Goal: Check status: Check status

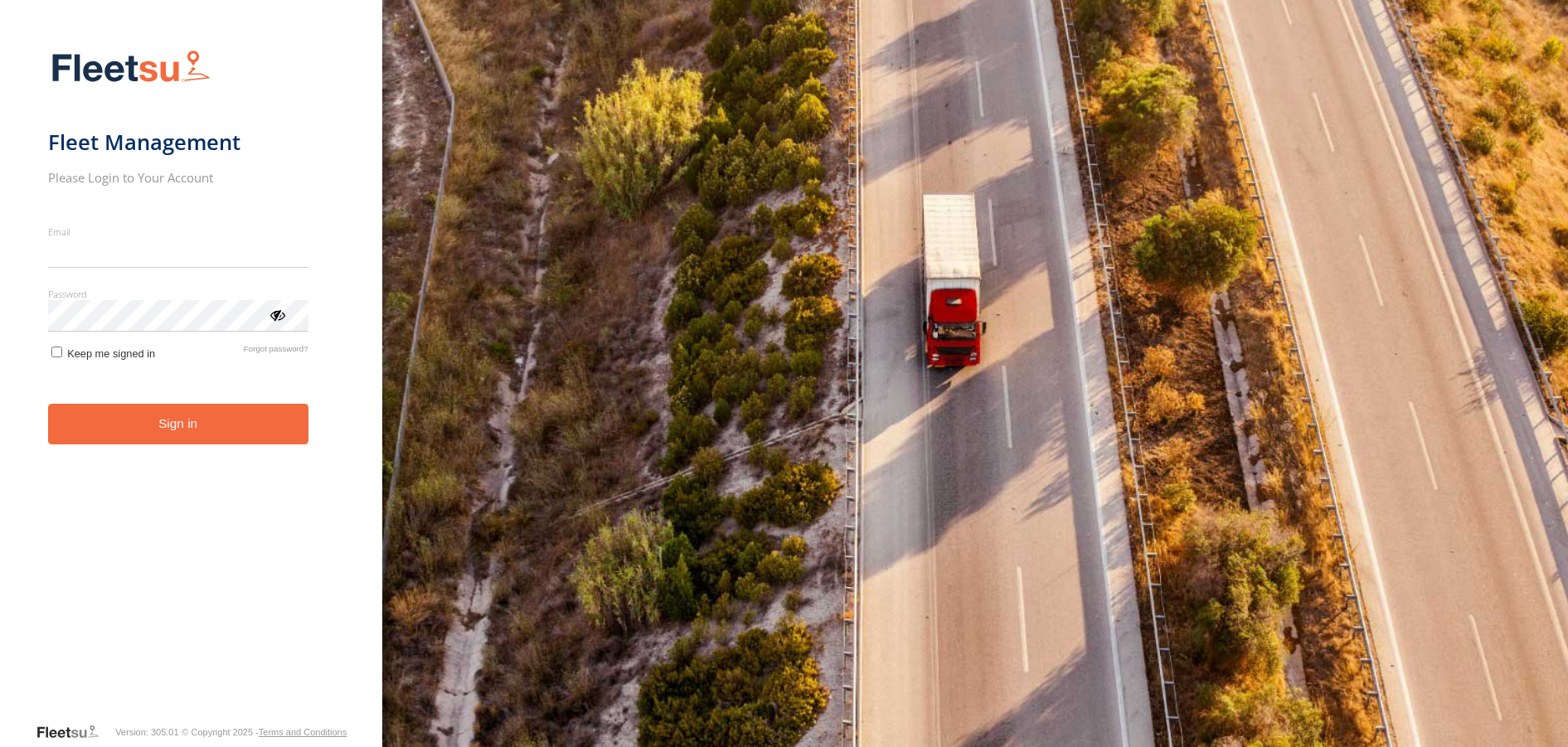
type input "**********"
click at [208, 435] on button "Sign in" at bounding box center [178, 424] width 260 height 41
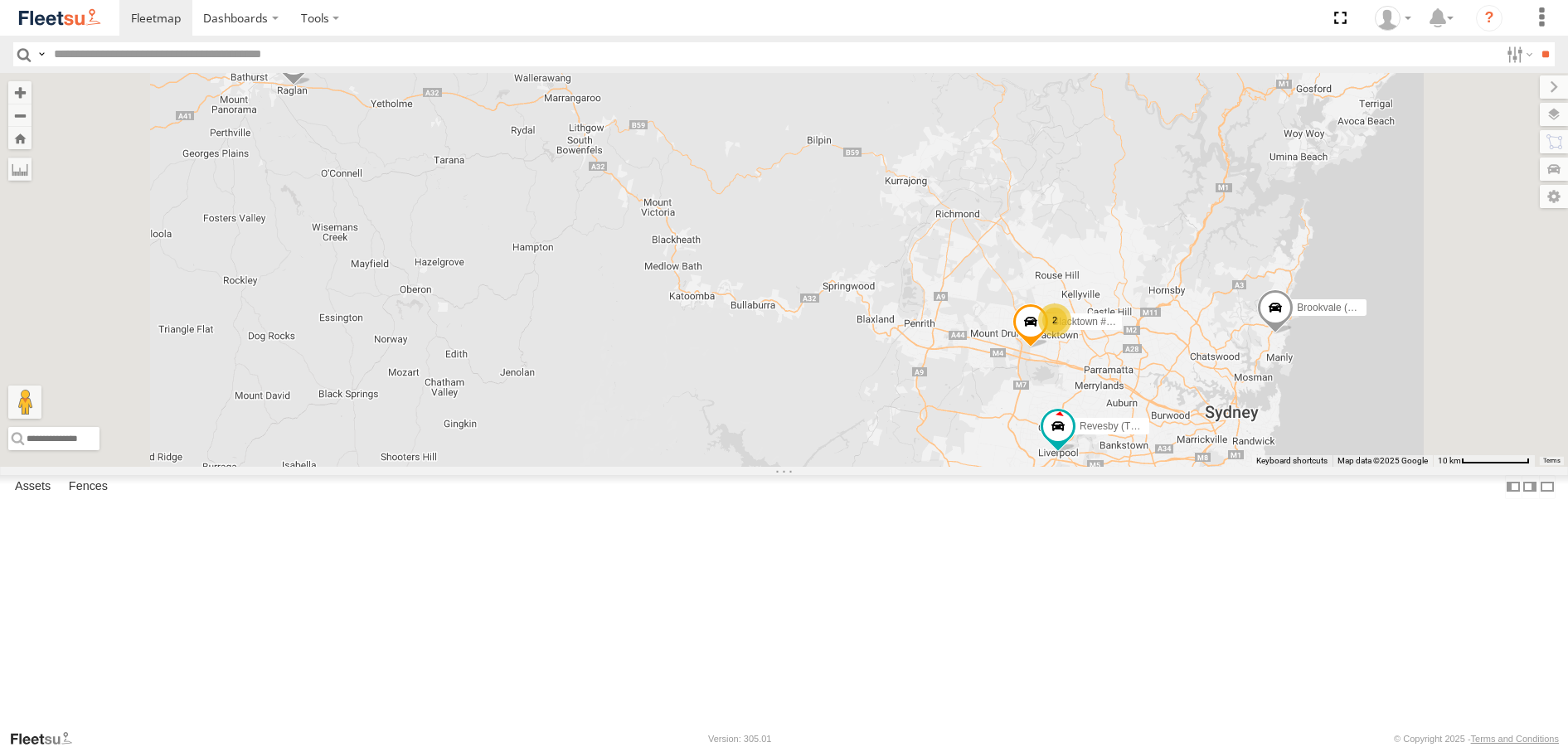
click at [0, 0] on span at bounding box center [0, 0] width 0 height 0
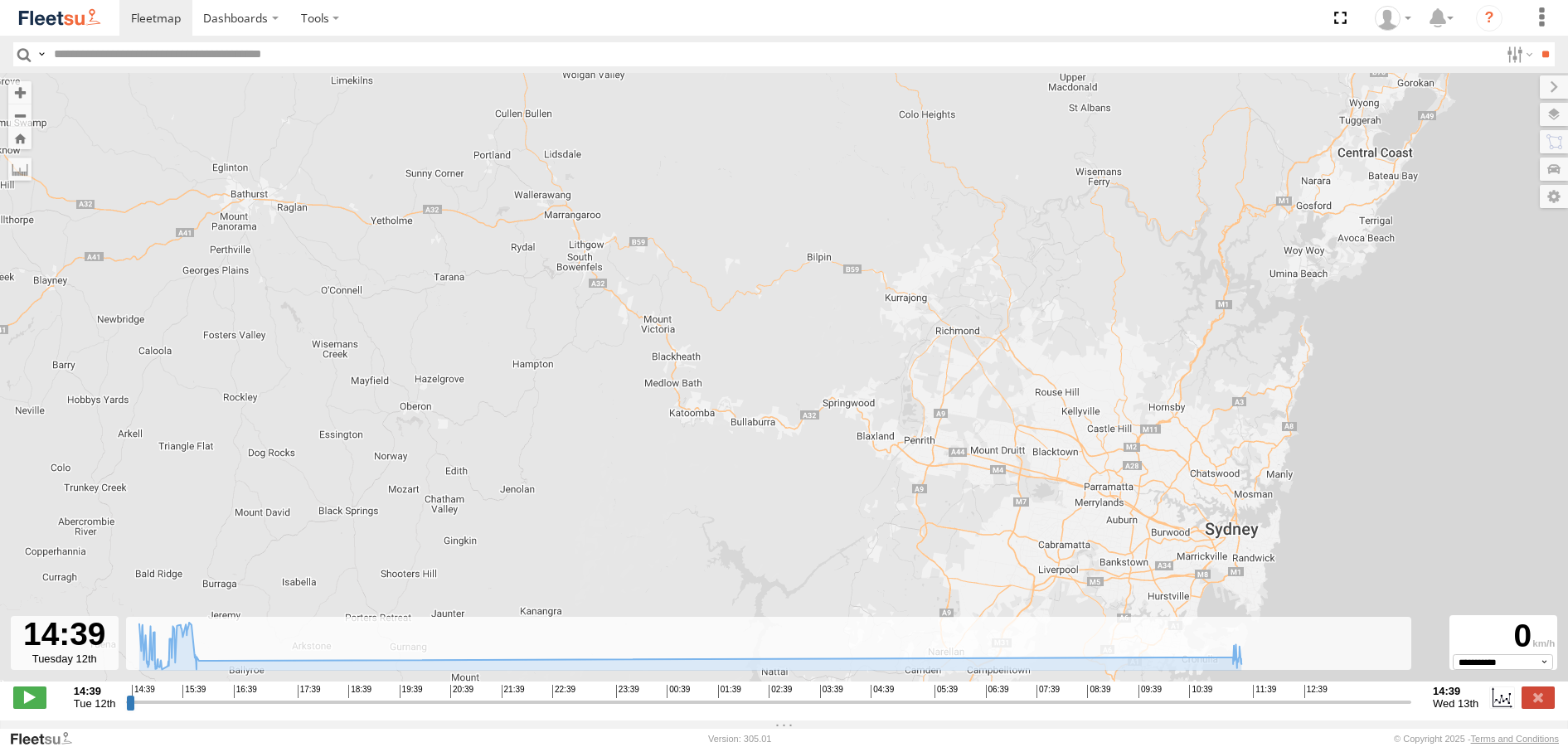
type input "**********"
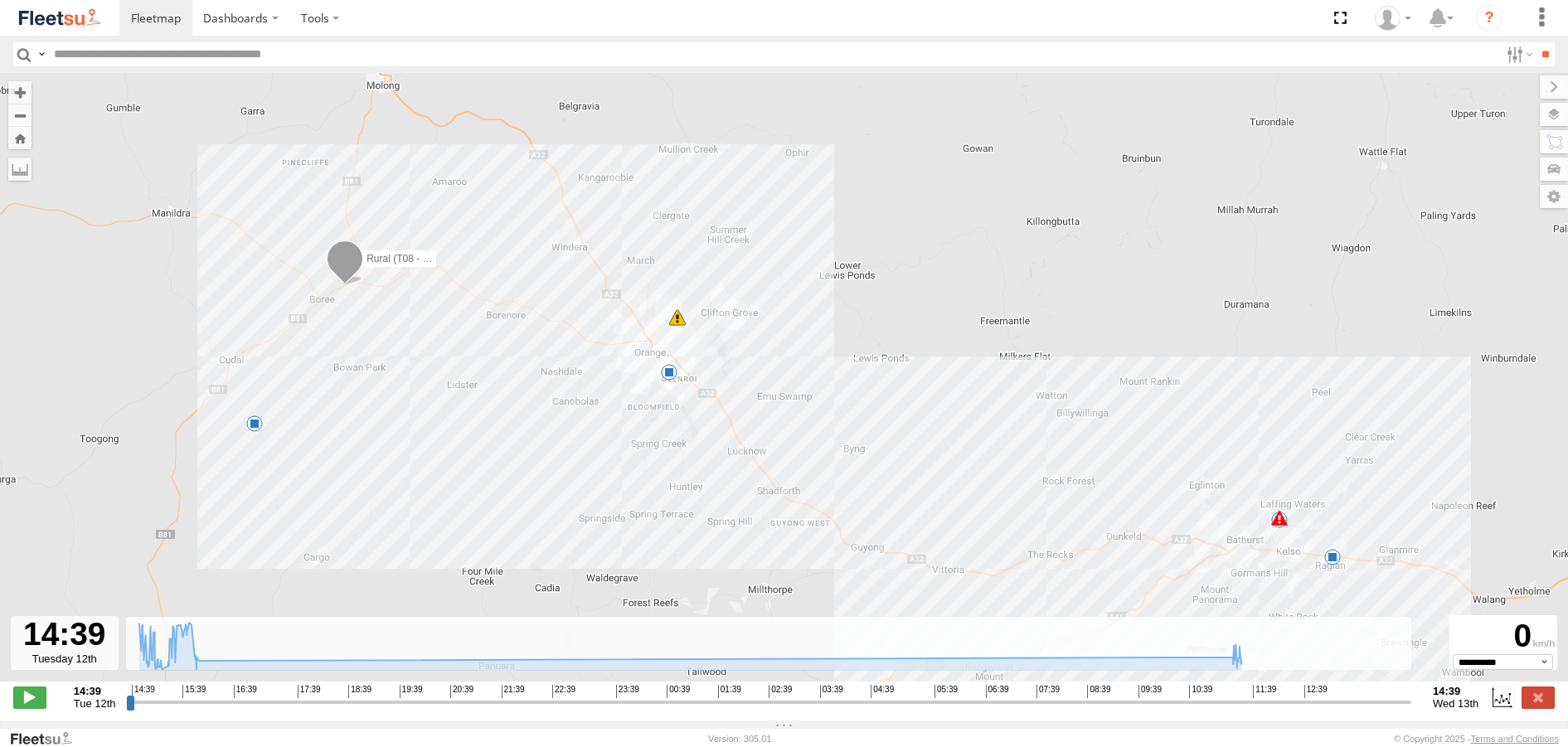
click at [679, 325] on span at bounding box center [677, 317] width 17 height 17
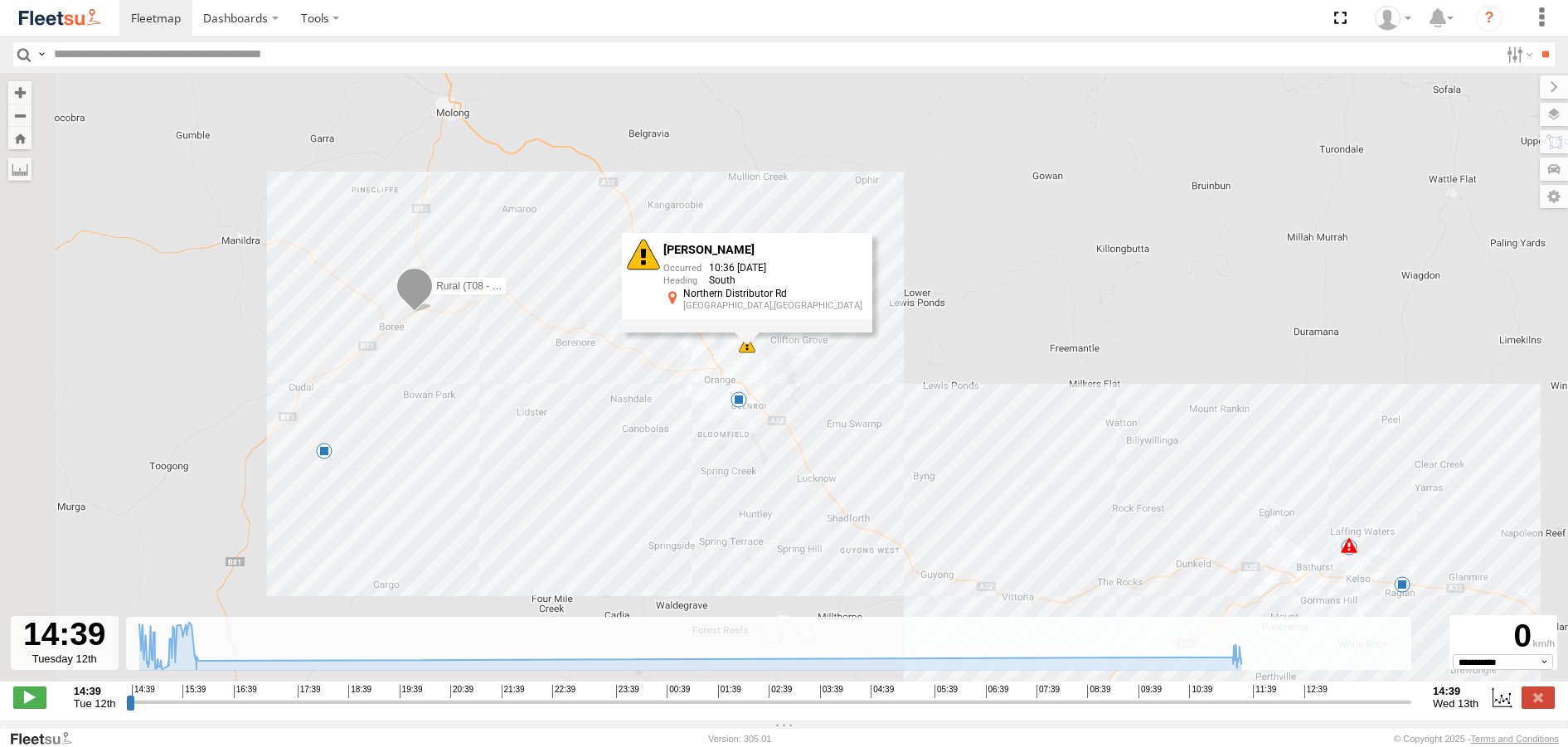
drag, startPoint x: 354, startPoint y: 414, endPoint x: 454, endPoint y: 454, distance: 107.7
click at [454, 454] on div "Rural (T08 - Matt) 15:11 Tue 10:36 Wed 10:36 Wed 11:29 Wed 11:29 Wed 11:30 Wed …" at bounding box center [784, 386] width 1568 height 626
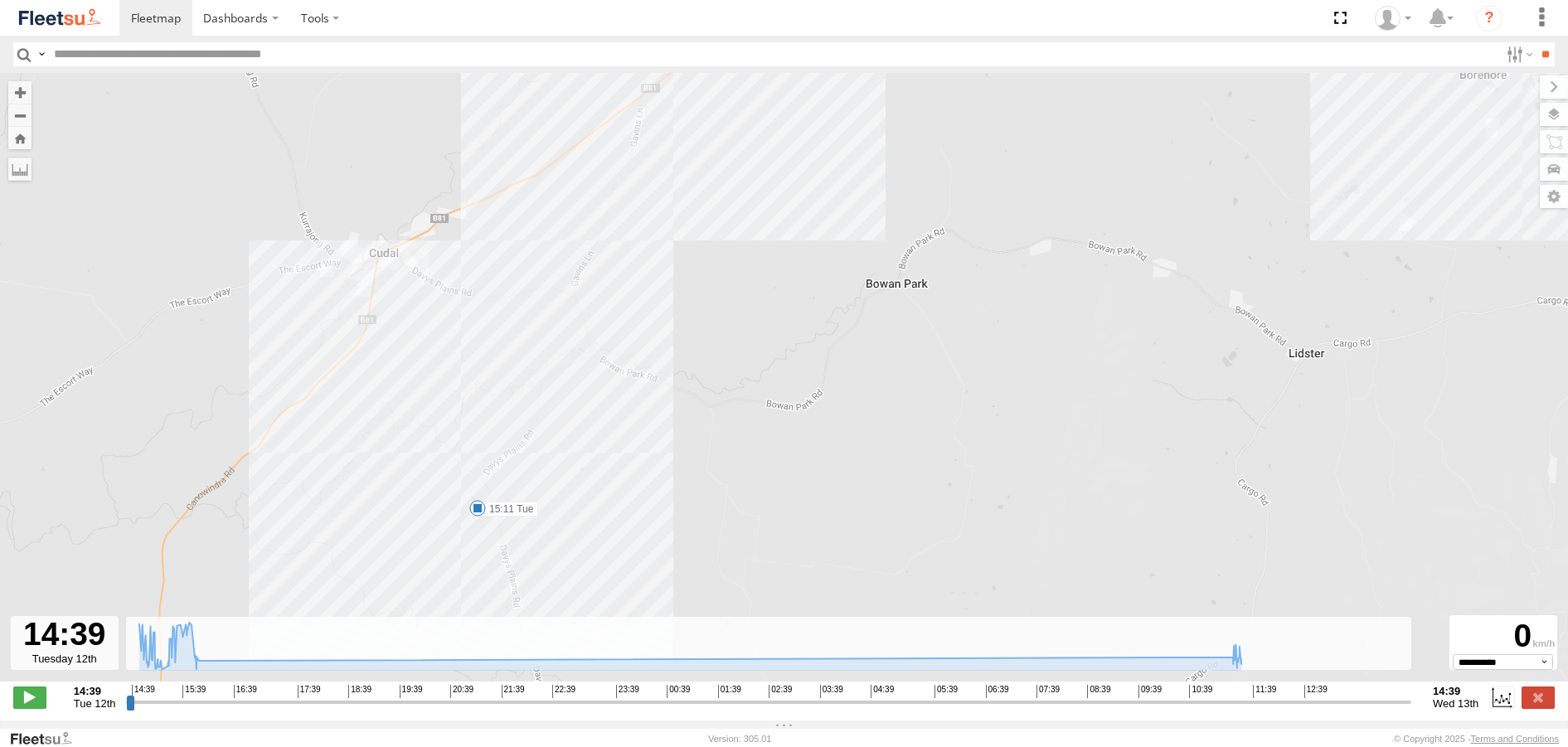
drag, startPoint x: 487, startPoint y: 511, endPoint x: 477, endPoint y: 378, distance: 133.4
click at [477, 378] on div "Rural (T08 - Matt) 15:11 Tue 10:36 Wed 10:36 Wed 11:29 Wed 11:29 Wed 11:30 Wed …" at bounding box center [784, 386] width 1568 height 626
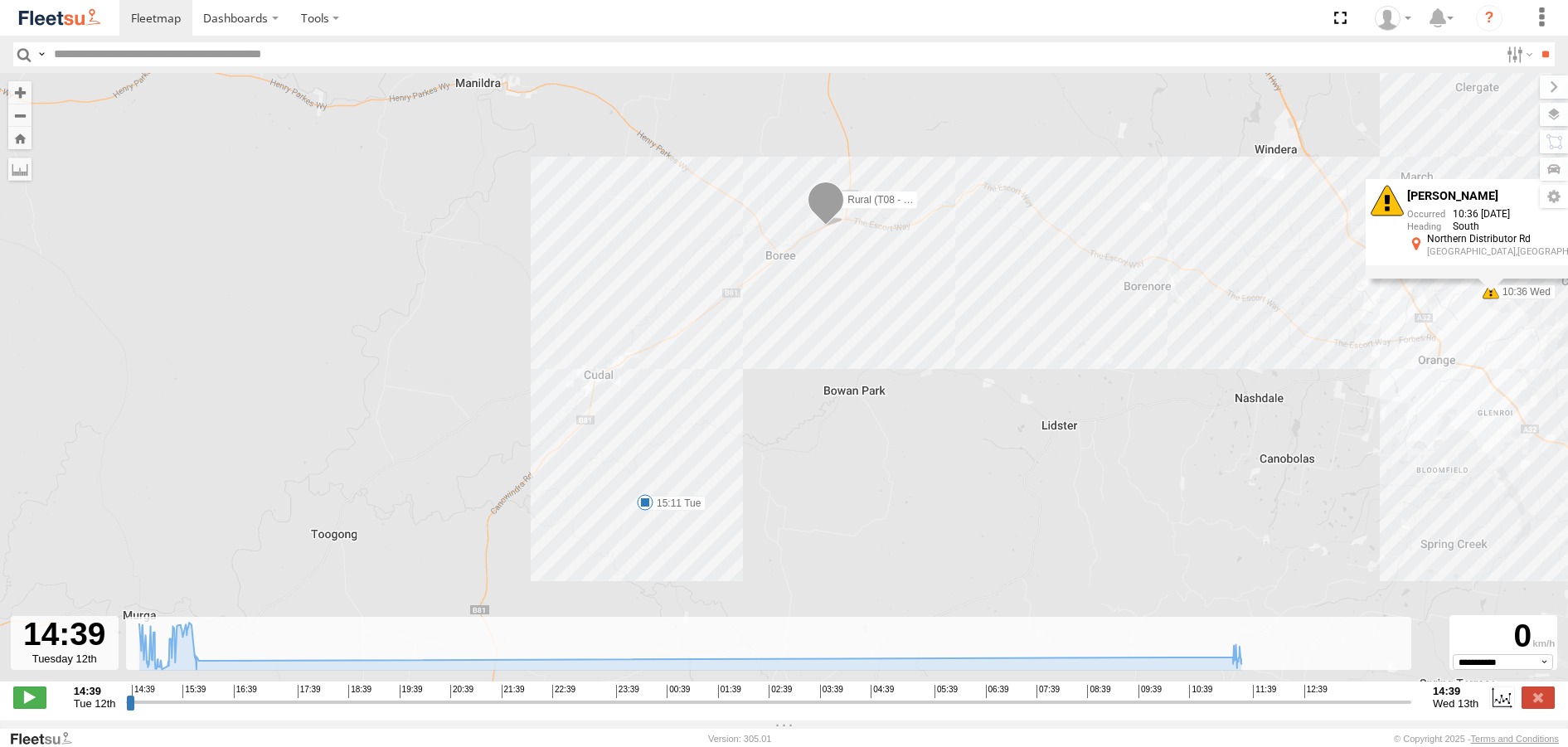
drag, startPoint x: 1165, startPoint y: 425, endPoint x: 755, endPoint y: 478, distance: 413.4
click at [763, 482] on div "Rural (T08 - Matt) 15:11 Tue 10:36 Wed 10:36 Wed 11:29 Wed 11:29 Wed 11:30 Wed …" at bounding box center [784, 386] width 1568 height 626
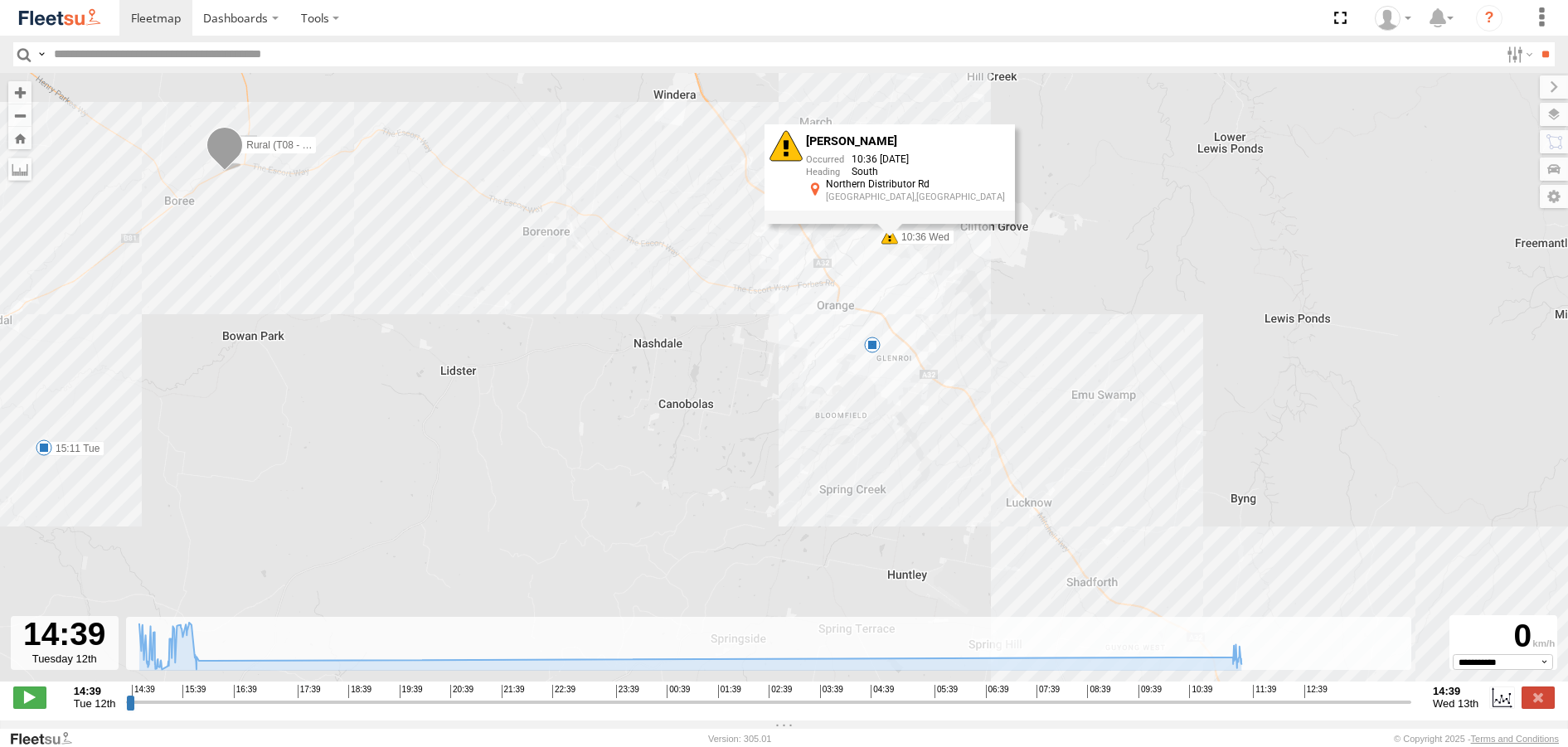
drag, startPoint x: 968, startPoint y: 492, endPoint x: 569, endPoint y: 418, distance: 405.8
click at [569, 418] on div "Rural (T08 - Matt) 15:11 Tue 10:36 Wed 10:36 Wed 11:29 Wed 11:29 Wed 11:30 Wed …" at bounding box center [784, 386] width 1568 height 626
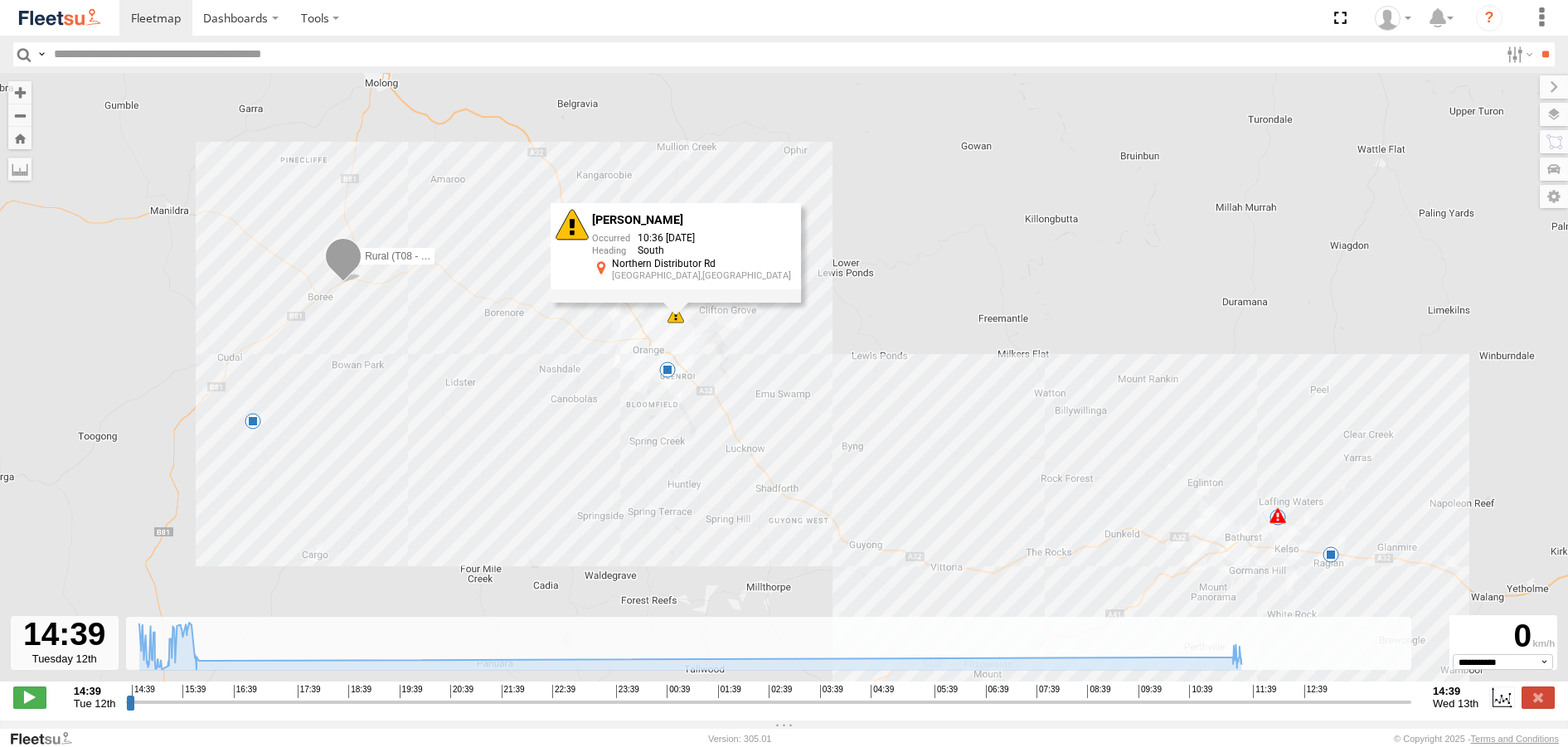
click at [1278, 522] on span at bounding box center [1278, 515] width 17 height 17
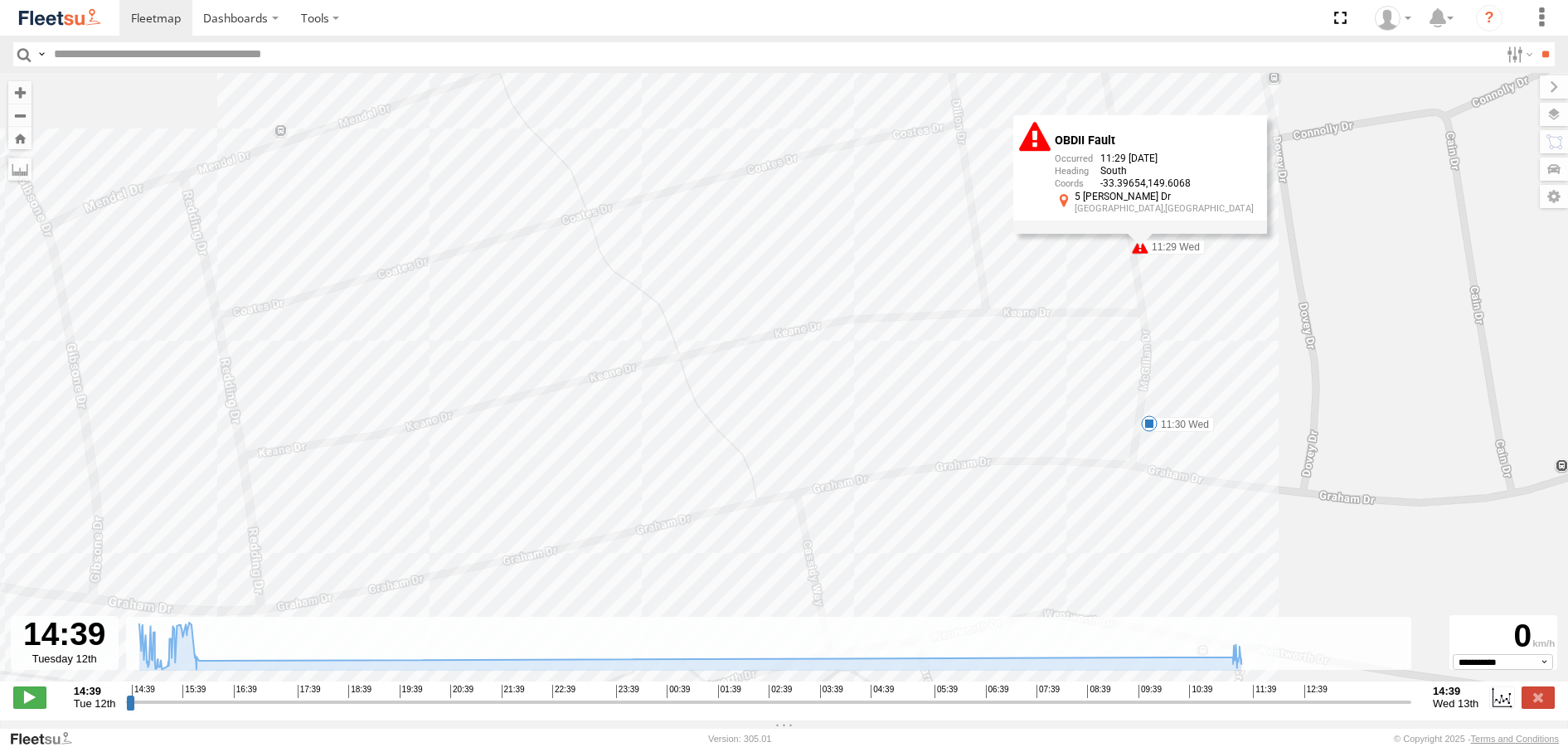
drag, startPoint x: 1217, startPoint y: 207, endPoint x: 1119, endPoint y: 607, distance: 411.8
click at [1119, 607] on div "Rural (T08 - Matt) 15:11 Tue 10:36 Wed 10:36 Wed 11:29 Wed 11:29 Wed 11:30 Wed …" at bounding box center [784, 386] width 1568 height 626
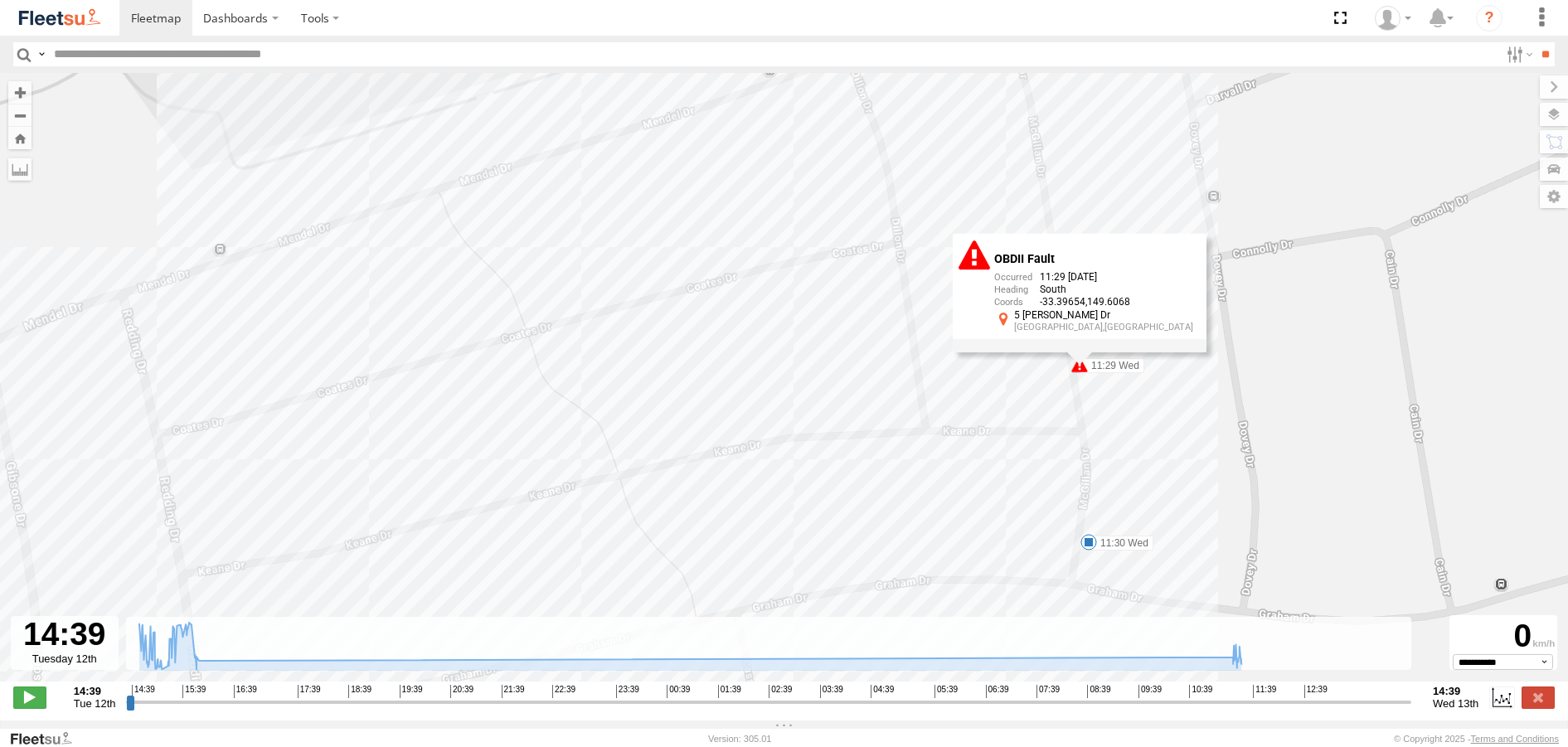
drag, startPoint x: 1108, startPoint y: 282, endPoint x: 1047, endPoint y: 402, distance: 134.6
click at [1047, 402] on div "Rural (T08 - Matt) 15:11 Tue 10:36 Wed 10:36 Wed 11:29 Wed 11:29 Wed 11:30 Wed …" at bounding box center [784, 386] width 1568 height 626
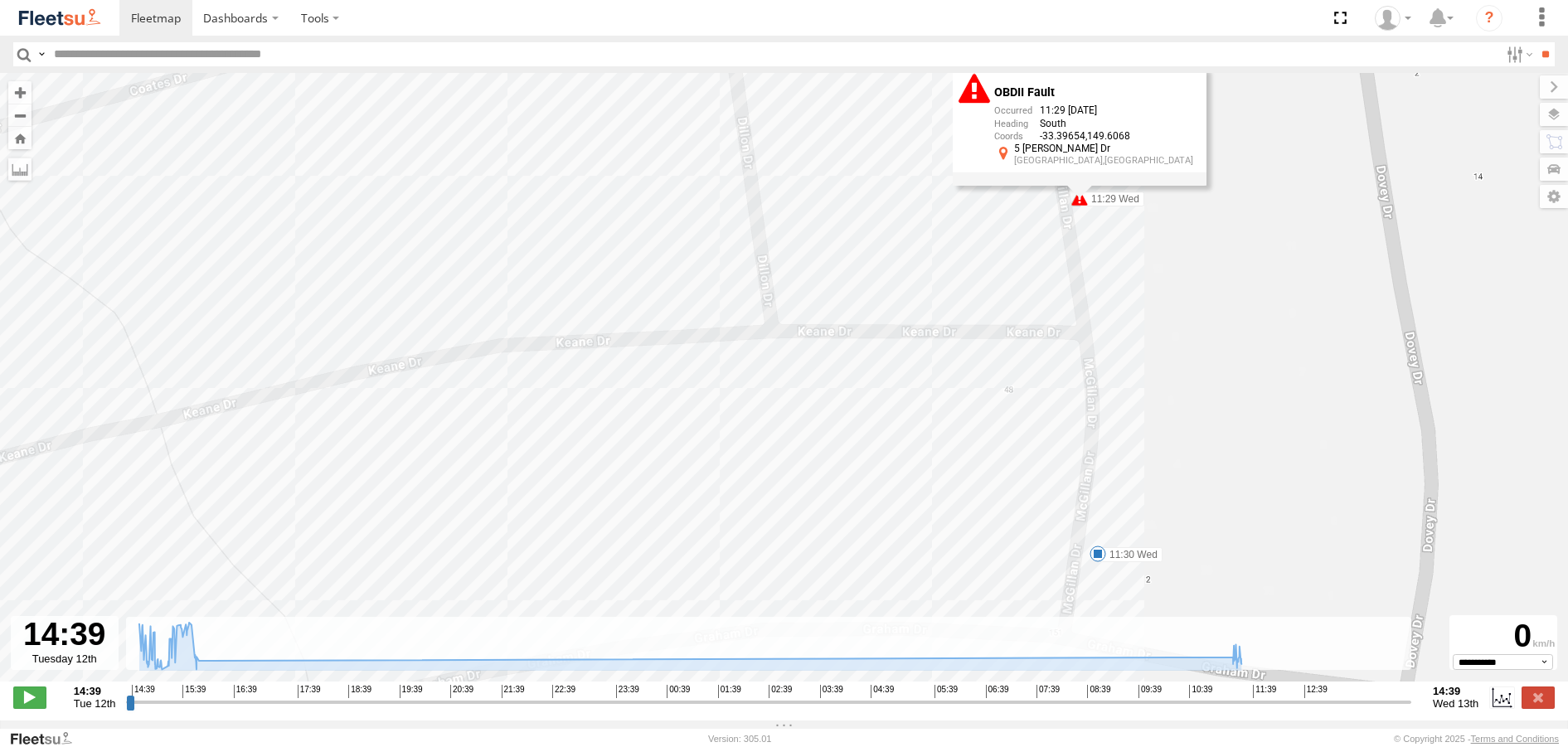
drag, startPoint x: 1253, startPoint y: 523, endPoint x: 1235, endPoint y: 281, distance: 242.7
click at [1235, 281] on div "Rural (T08 - Matt) 15:11 Tue 10:36 Wed 10:36 Wed 11:29 Wed 11:29 Wed 11:30 Wed …" at bounding box center [784, 386] width 1568 height 626
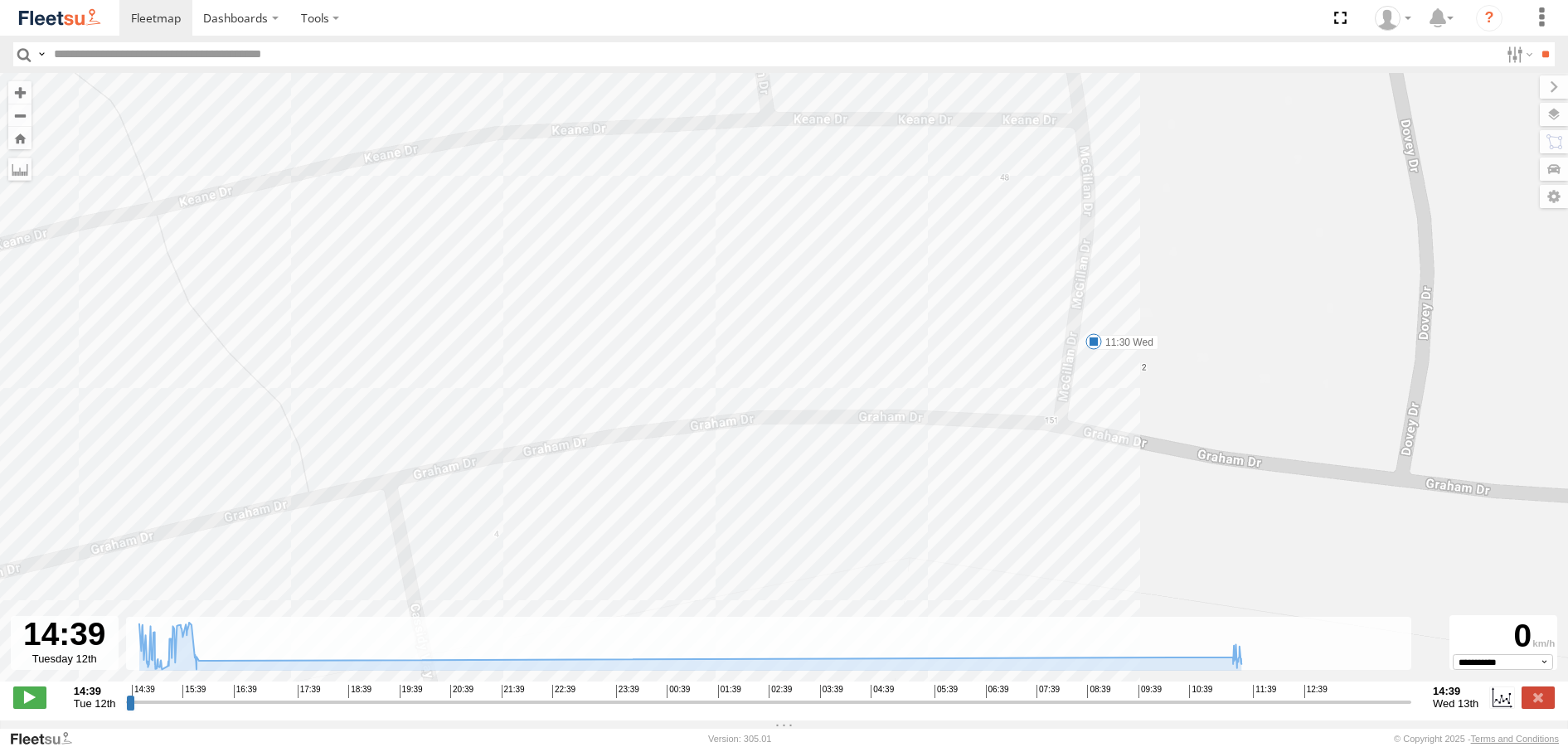
click at [1097, 346] on span at bounding box center [1093, 341] width 17 height 17
click at [1011, 367] on div "Rural (T08 - [PERSON_NAME]) 15:11 Tue 10:36 Wed 10:36 Wed 11:29 Wed 11:29 Wed 1…" at bounding box center [784, 386] width 1568 height 626
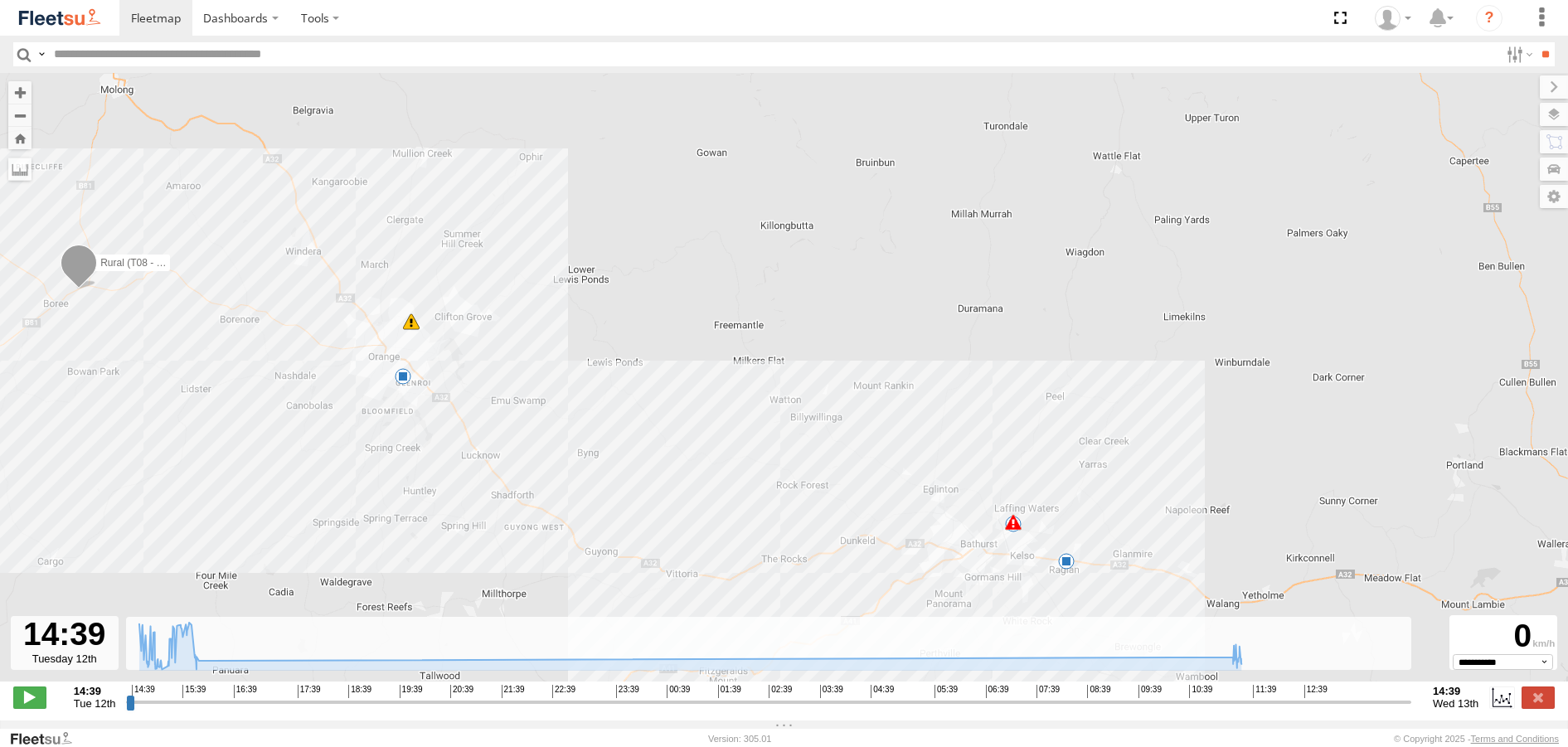
drag, startPoint x: 319, startPoint y: 295, endPoint x: 683, endPoint y: 387, distance: 375.4
click at [683, 387] on div "Rural (T08 - Matt) 15:11 Tue 10:36 Wed 10:36 Wed 11:29 Wed 11:29 Wed 11:30 Wed …" at bounding box center [784, 386] width 1568 height 626
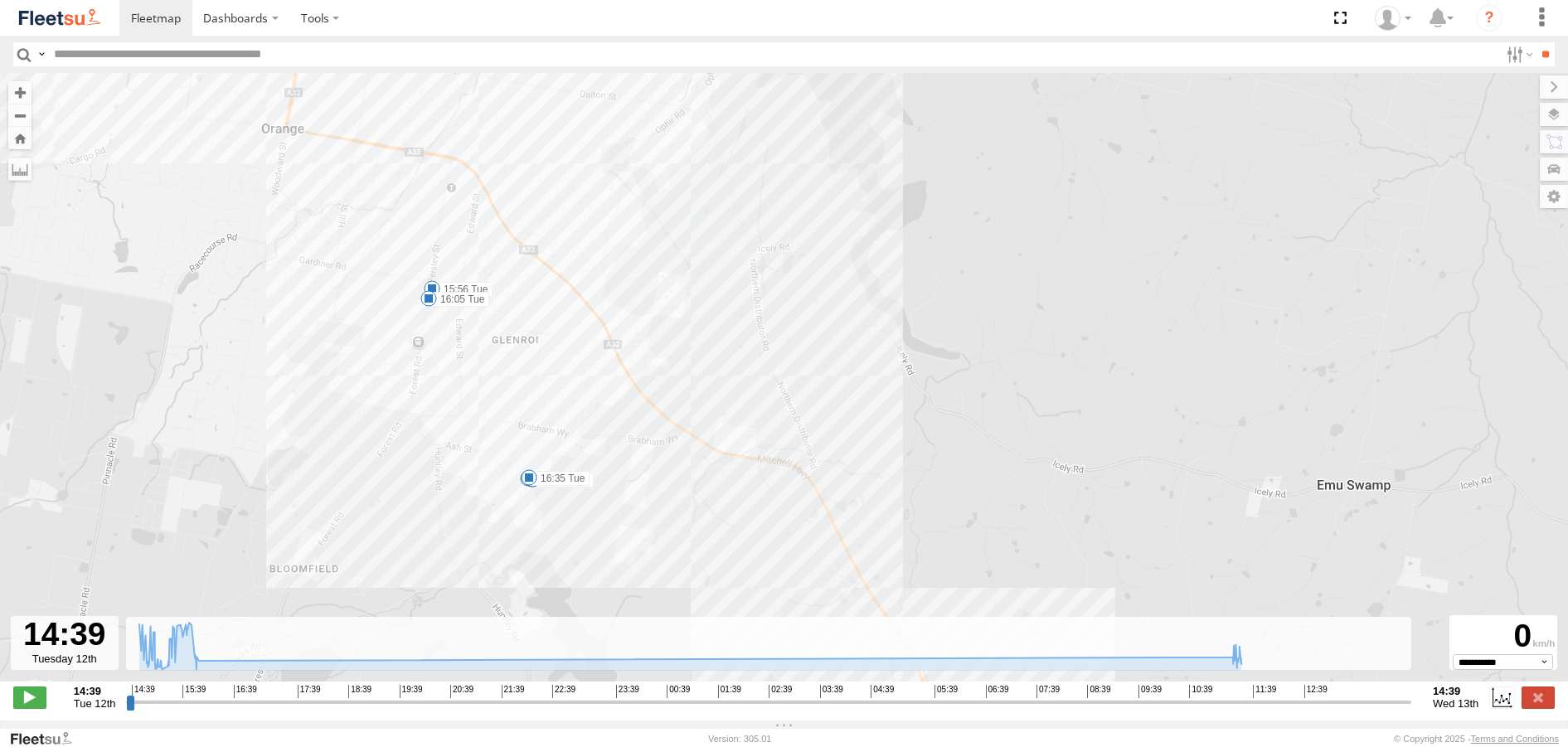
drag, startPoint x: 415, startPoint y: 217, endPoint x: 445, endPoint y: 475, distance: 259.7
click at [445, 475] on div "Rural (T08 - Matt) 15:11 Tue 10:36 Wed 10:36 Wed 11:29 Wed 11:29 Wed 11:30 Wed …" at bounding box center [784, 386] width 1568 height 626
